Goal: Task Accomplishment & Management: Manage account settings

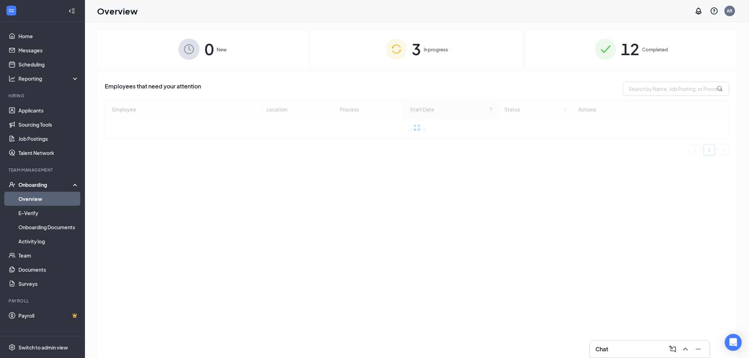
click at [394, 45] on img at bounding box center [396, 49] width 21 height 21
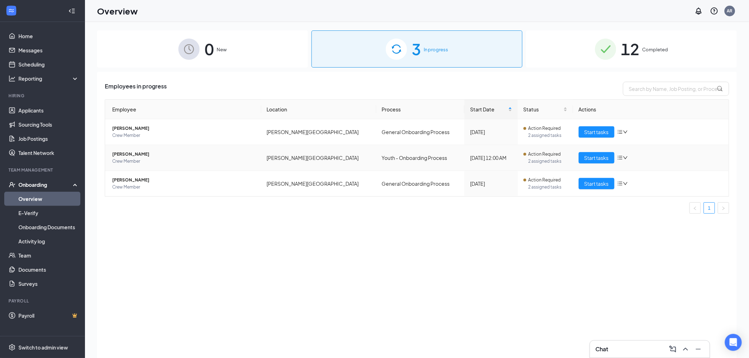
click at [129, 154] on span "[PERSON_NAME]" at bounding box center [183, 154] width 143 height 7
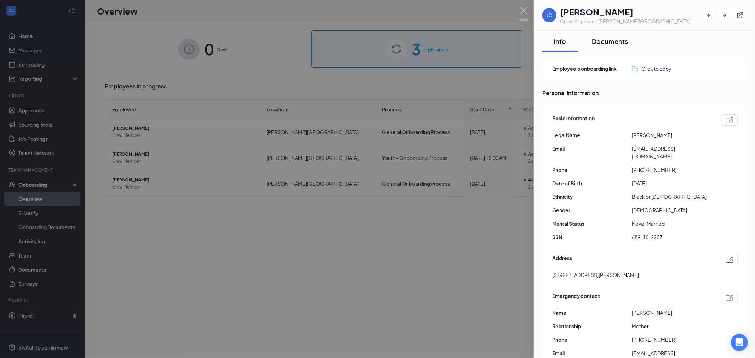
click at [607, 40] on div "Documents" at bounding box center [609, 41] width 36 height 9
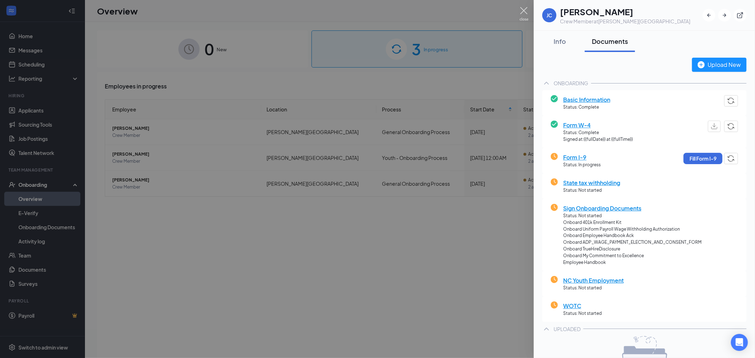
click at [528, 9] on div at bounding box center [377, 179] width 755 height 358
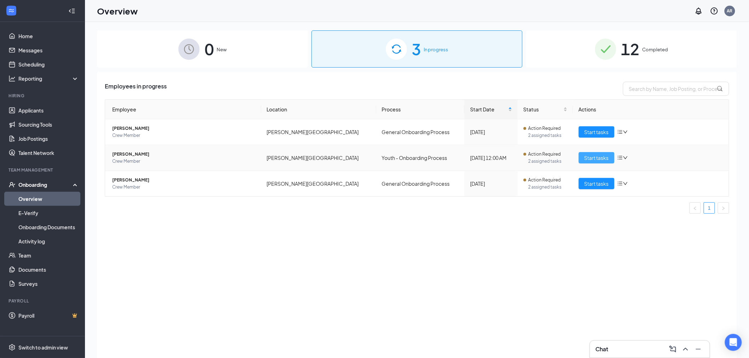
click at [585, 154] on span "Start tasks" at bounding box center [596, 158] width 24 height 8
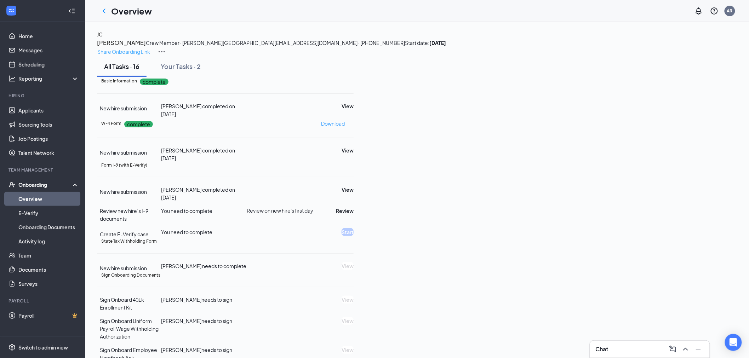
click at [150, 48] on p "Share Onboarding Link" at bounding box center [123, 52] width 53 height 8
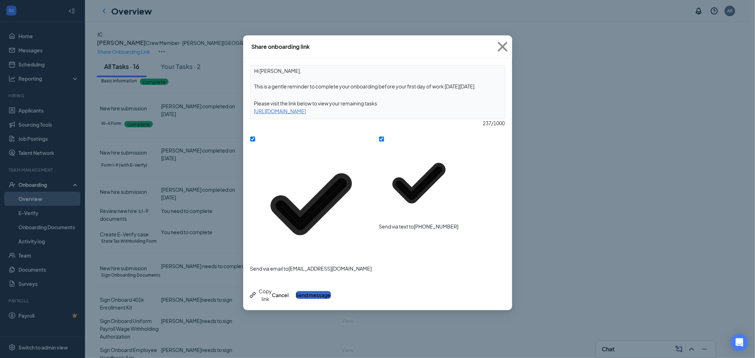
click at [331, 291] on button "Send message" at bounding box center [313, 295] width 35 height 8
